Goal: Task Accomplishment & Management: Manage account settings

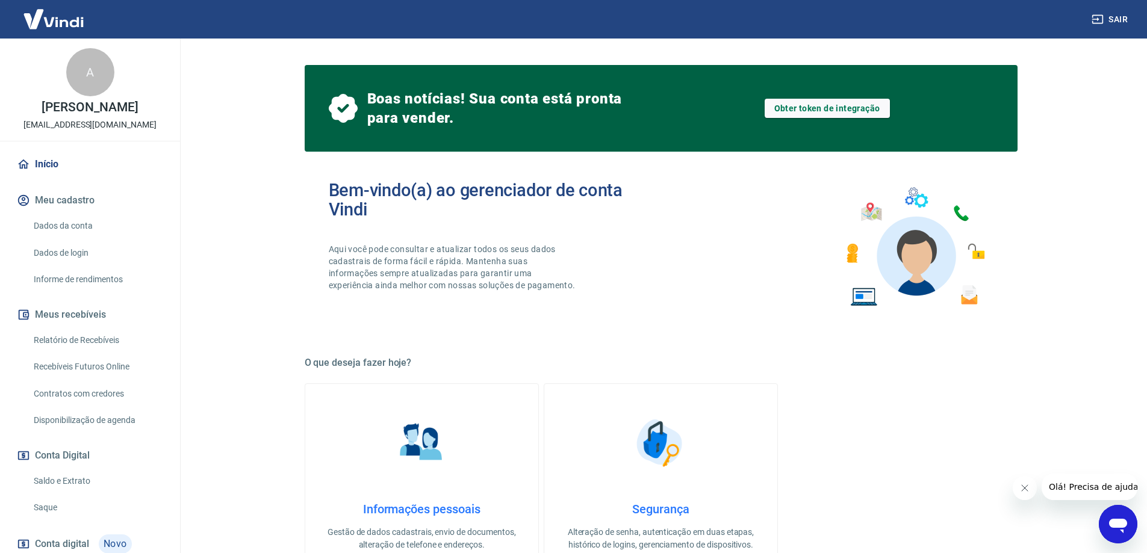
click at [711, 240] on div "Bem-vindo(a) ao gerenciador de conta Vindi Aqui você pode consultar e atualizar…" at bounding box center [661, 247] width 713 height 172
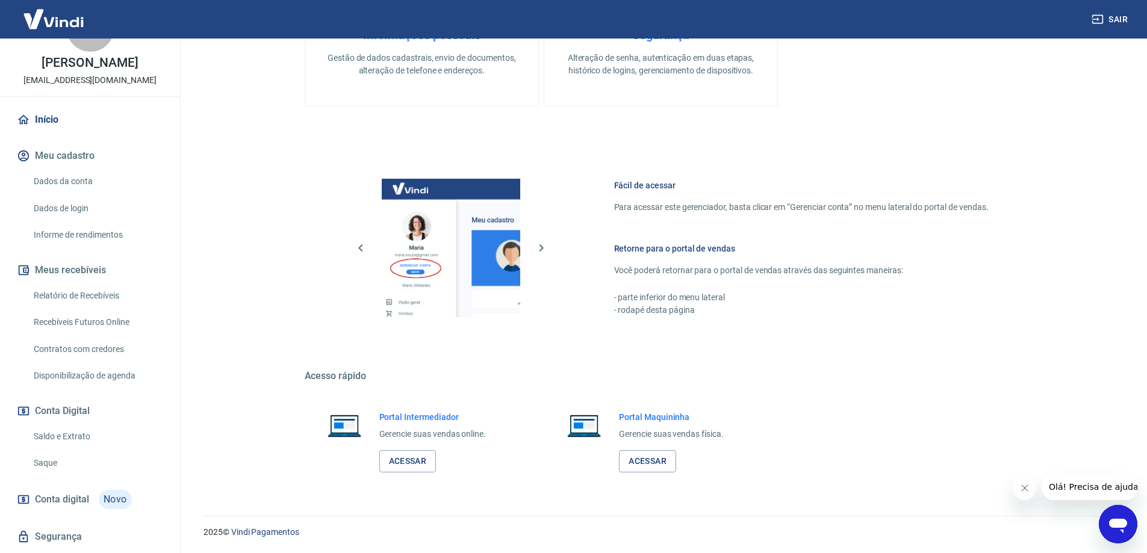
scroll to position [90, 0]
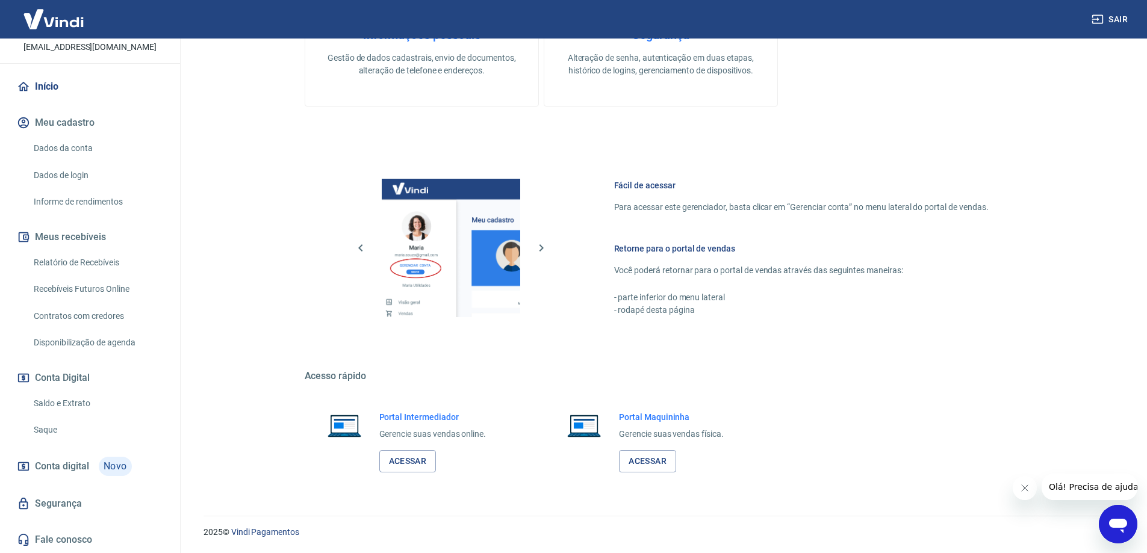
click at [75, 405] on link "Saldo e Extrato" at bounding box center [97, 403] width 137 height 25
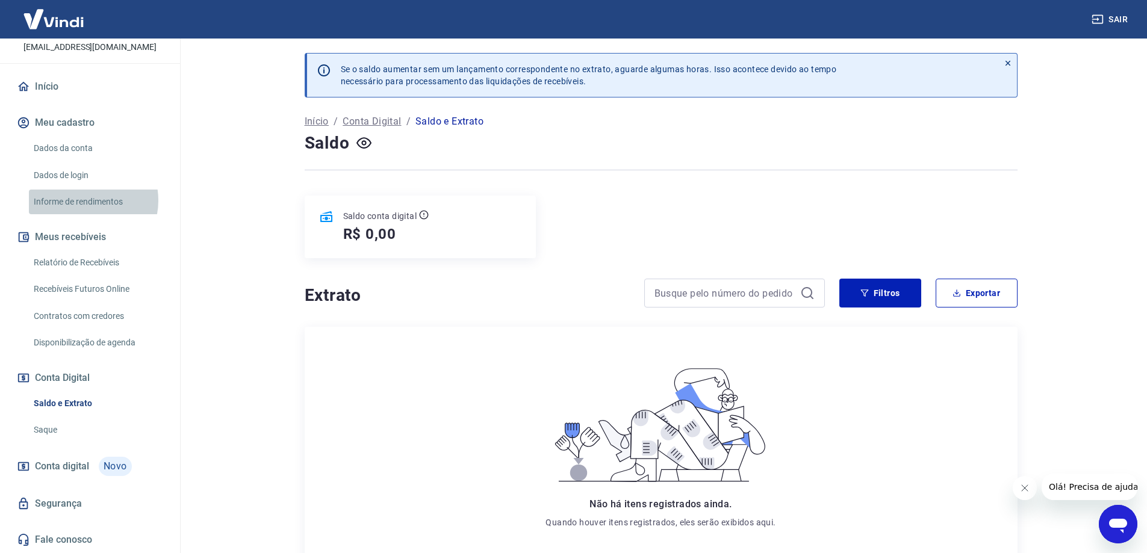
click at [82, 200] on link "Informe de rendimentos" at bounding box center [97, 202] width 137 height 25
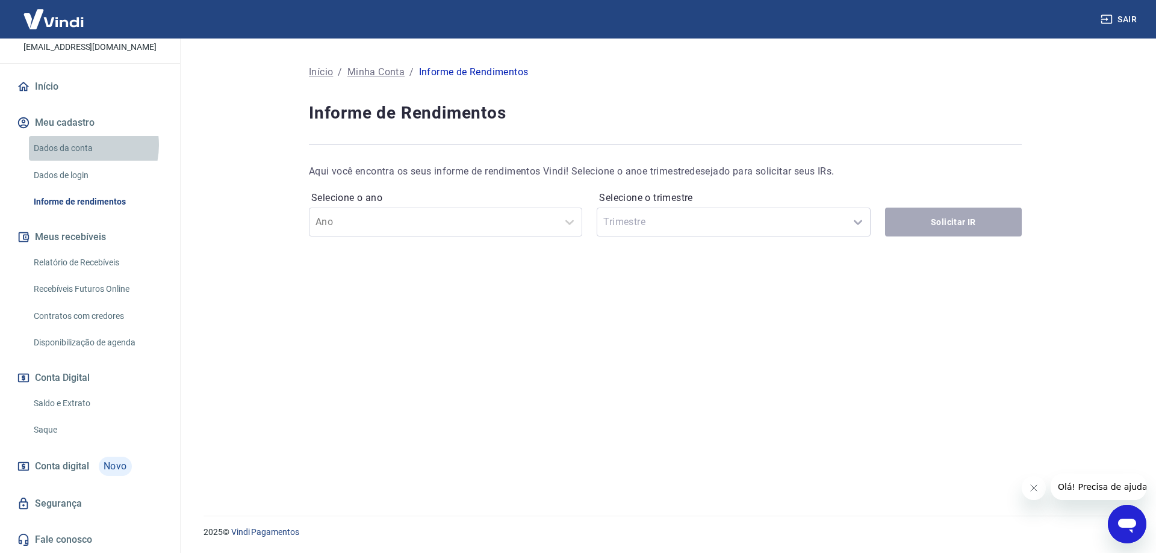
click at [77, 145] on link "Dados da conta" at bounding box center [97, 148] width 137 height 25
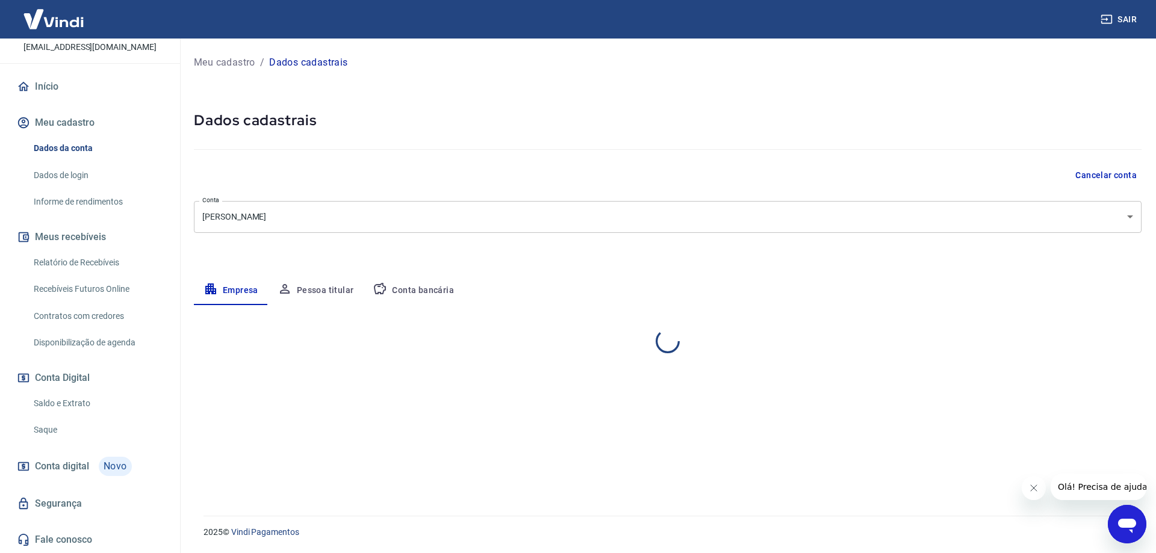
select select "RJ"
select select "business"
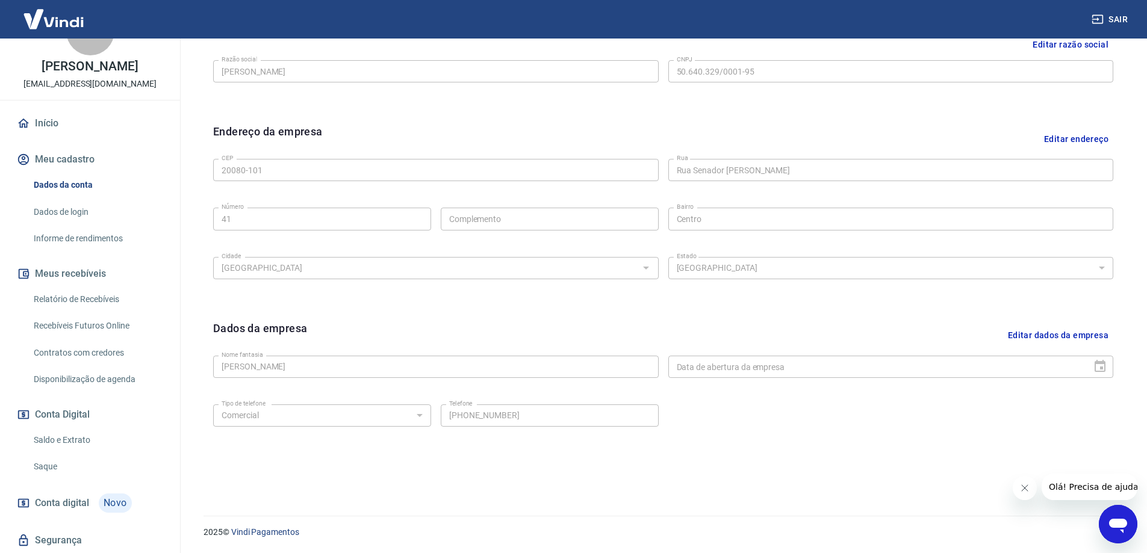
scroll to position [90, 0]
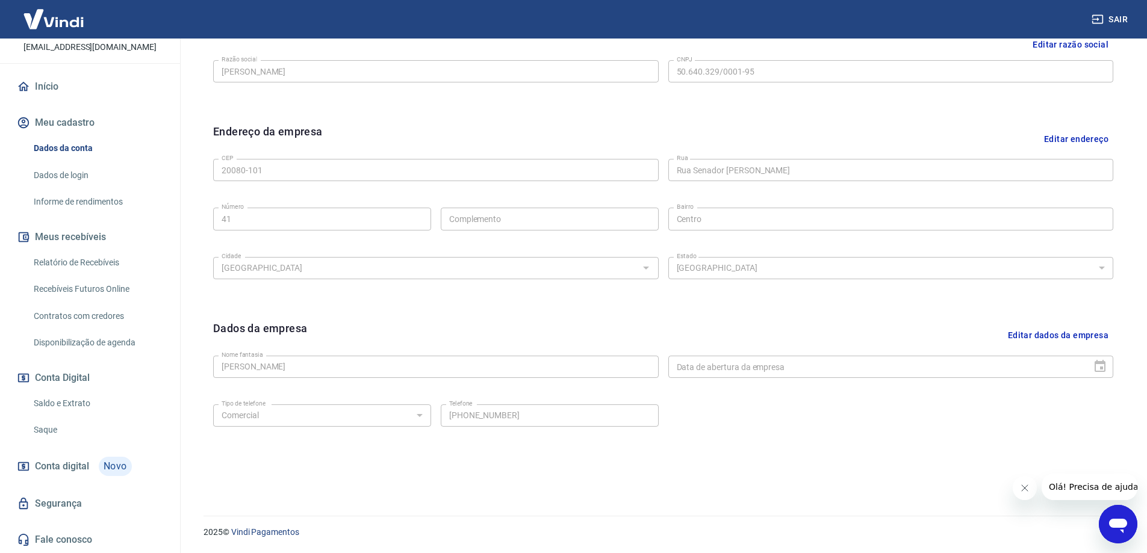
drag, startPoint x: 100, startPoint y: 347, endPoint x: 0, endPoint y: 260, distance: 132.3
click at [434, 318] on div "Dados da empresa Editar dados da empresa Nome fantasia [PERSON_NAME] Nome fanta…" at bounding box center [662, 394] width 919 height 167
click at [64, 466] on span "Conta digital" at bounding box center [62, 466] width 54 height 17
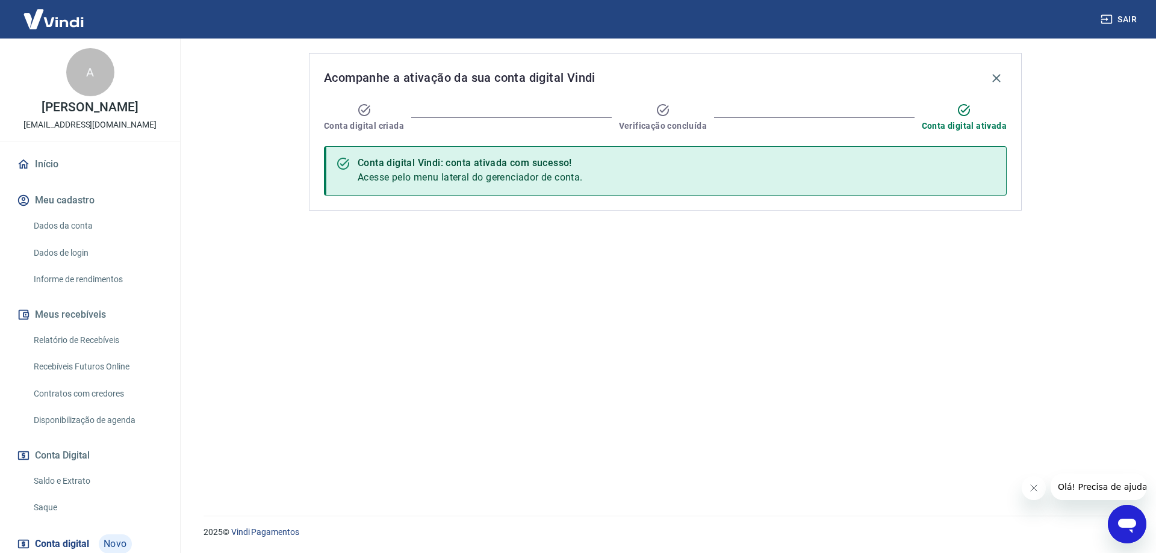
click at [77, 238] on link "Dados da conta" at bounding box center [97, 226] width 137 height 25
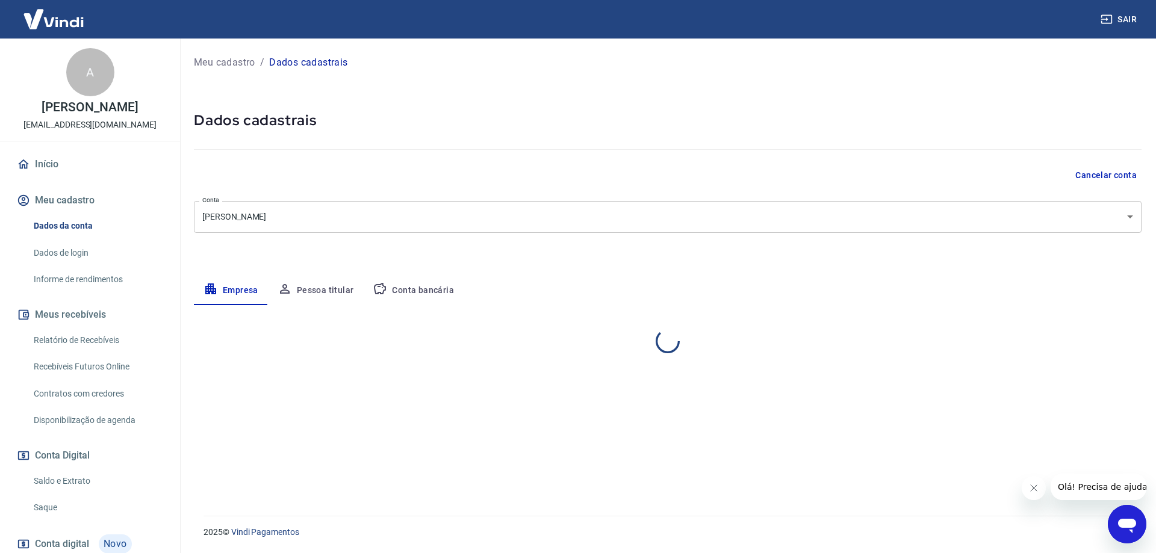
select select "RJ"
select select "business"
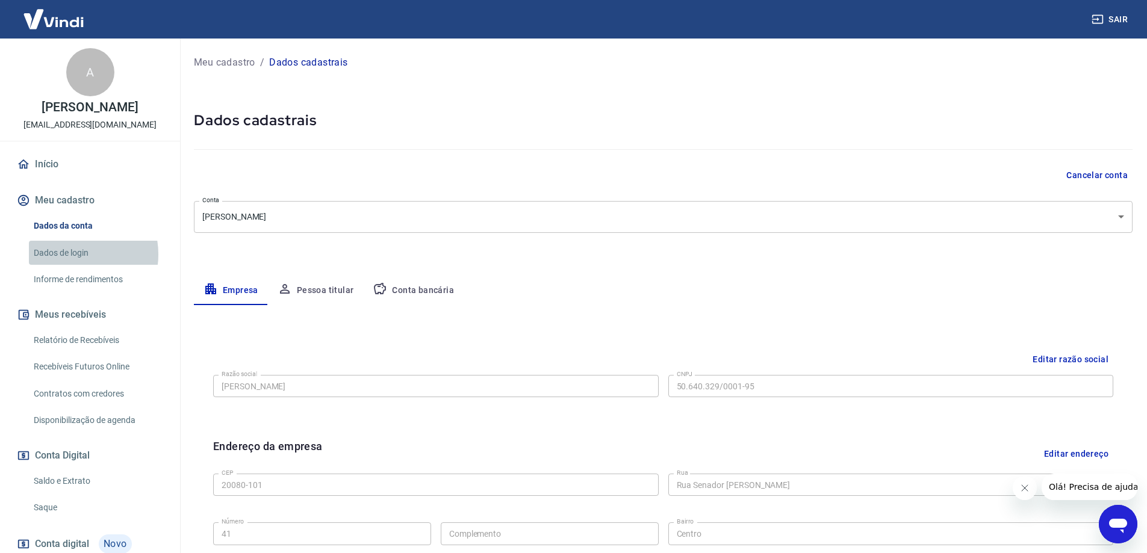
click at [74, 265] on link "Dados de login" at bounding box center [97, 253] width 137 height 25
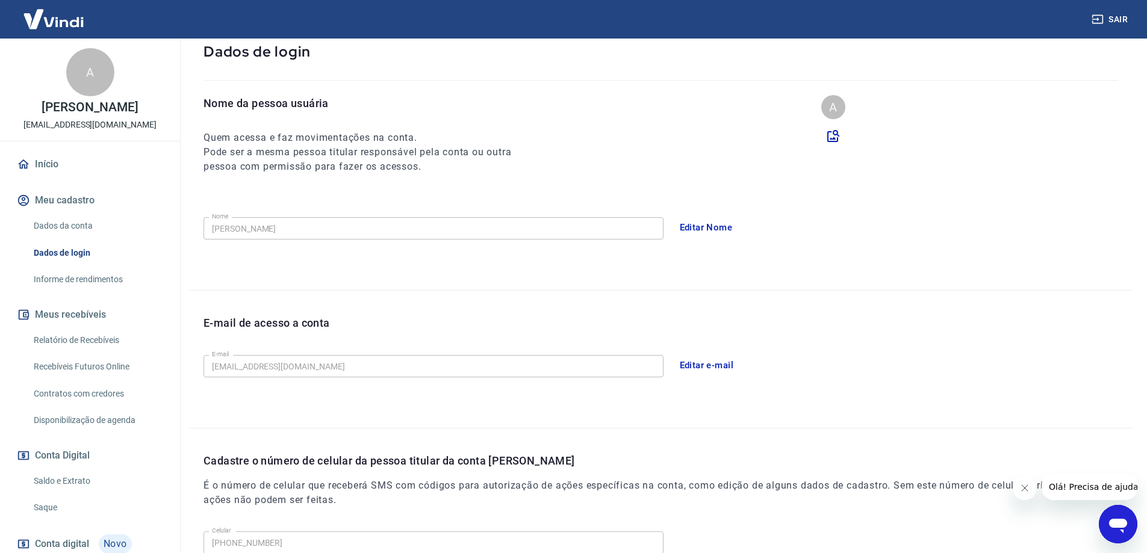
scroll to position [218, 0]
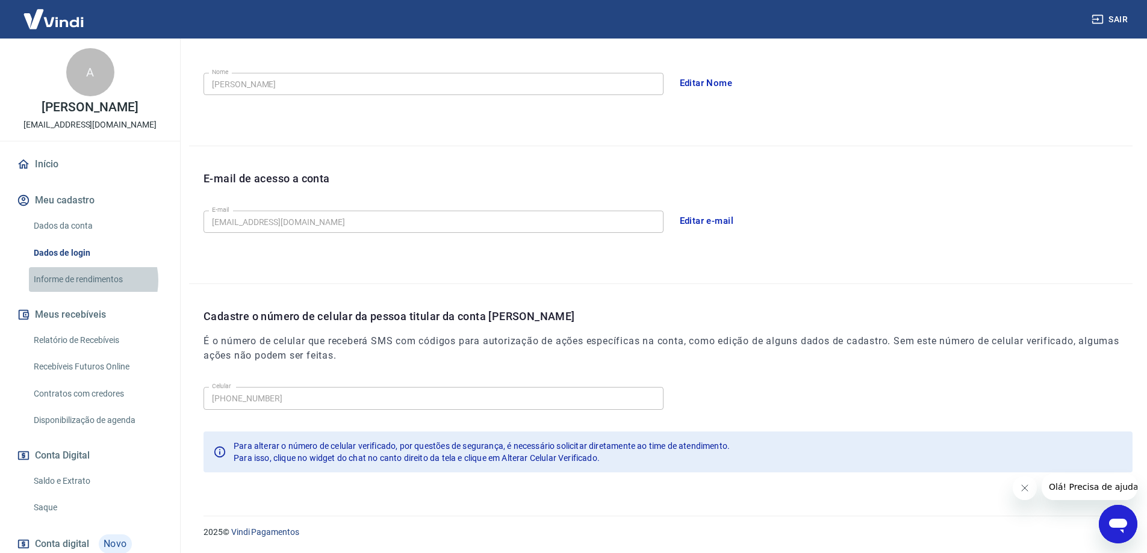
click at [88, 292] on link "Informe de rendimentos" at bounding box center [97, 279] width 137 height 25
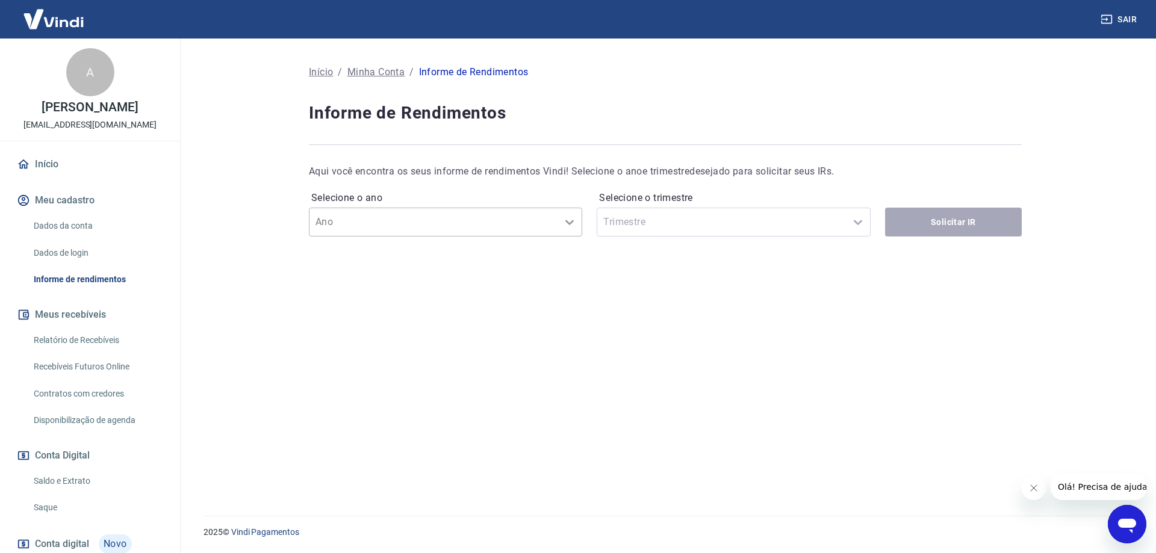
click at [571, 223] on icon at bounding box center [569, 222] width 14 height 14
click at [780, 229] on div "Selecione o trimestre Trimestre" at bounding box center [733, 212] width 273 height 48
click at [946, 172] on p "Aqui você encontra os seus informe de rendimentos Vindi! Selecione o ano e trim…" at bounding box center [665, 171] width 713 height 14
click at [90, 406] on link "Contratos com credores" at bounding box center [97, 394] width 137 height 25
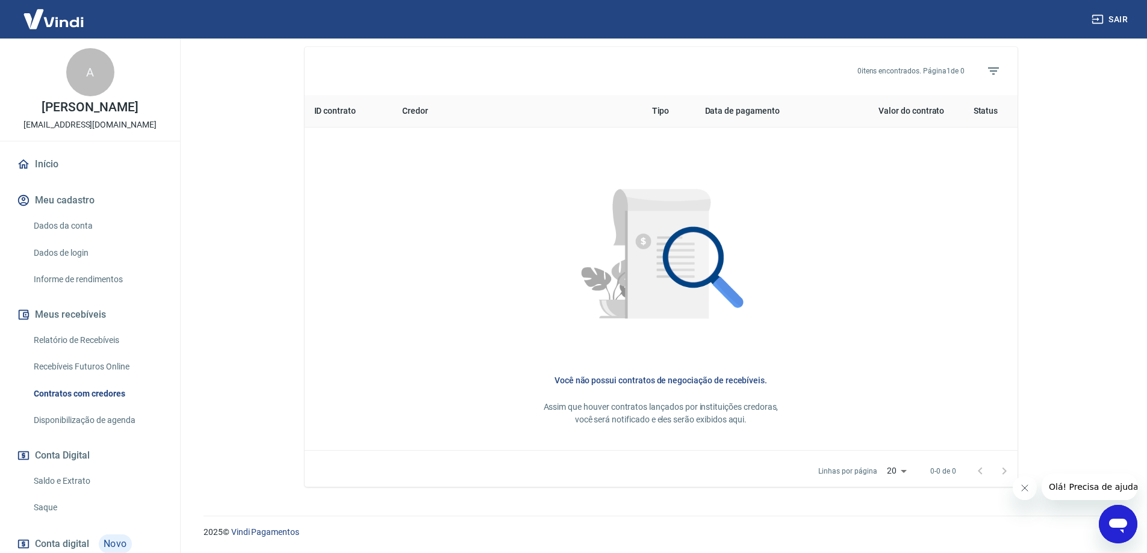
scroll to position [442, 0]
click at [77, 494] on link "Saldo e Extrato" at bounding box center [97, 481] width 137 height 25
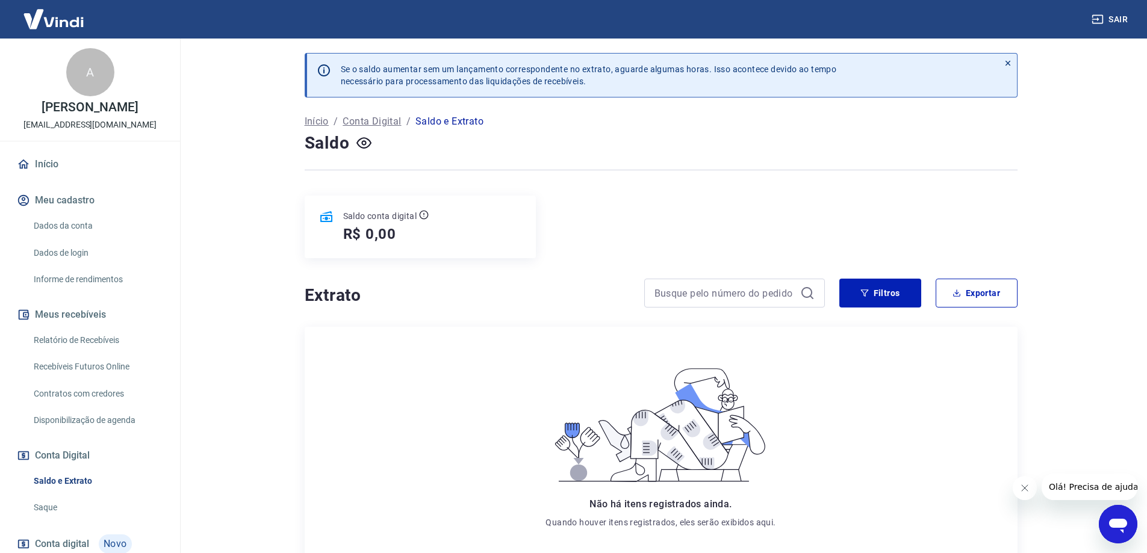
click at [66, 19] on img at bounding box center [53, 19] width 78 height 37
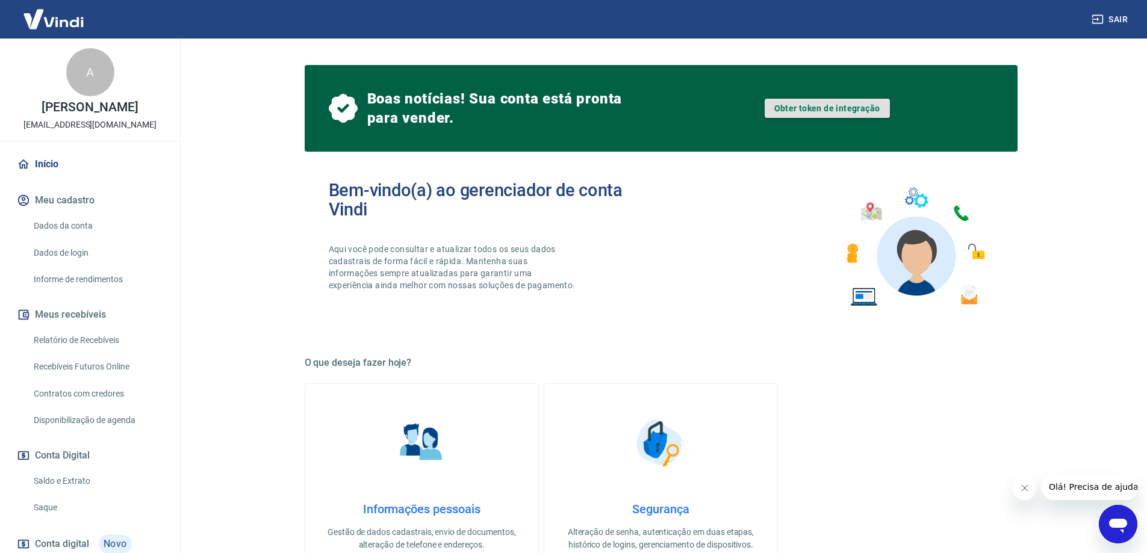
click at [831, 113] on link "Obter token de integração" at bounding box center [827, 108] width 125 height 19
click at [837, 111] on link "Obter token de integração" at bounding box center [827, 108] width 125 height 19
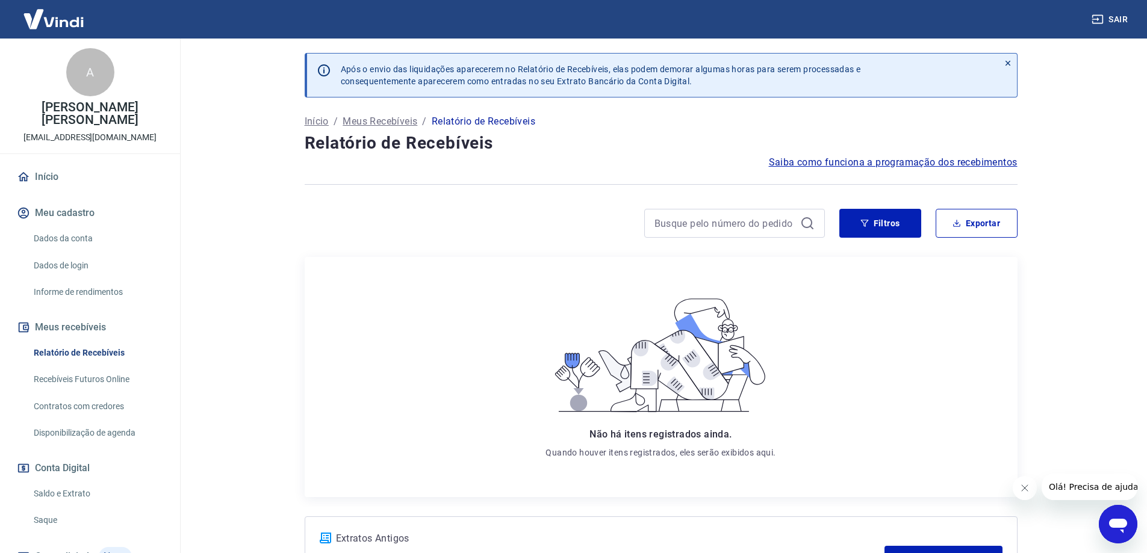
scroll to position [104, 0]
